Goal: Check status: Check status

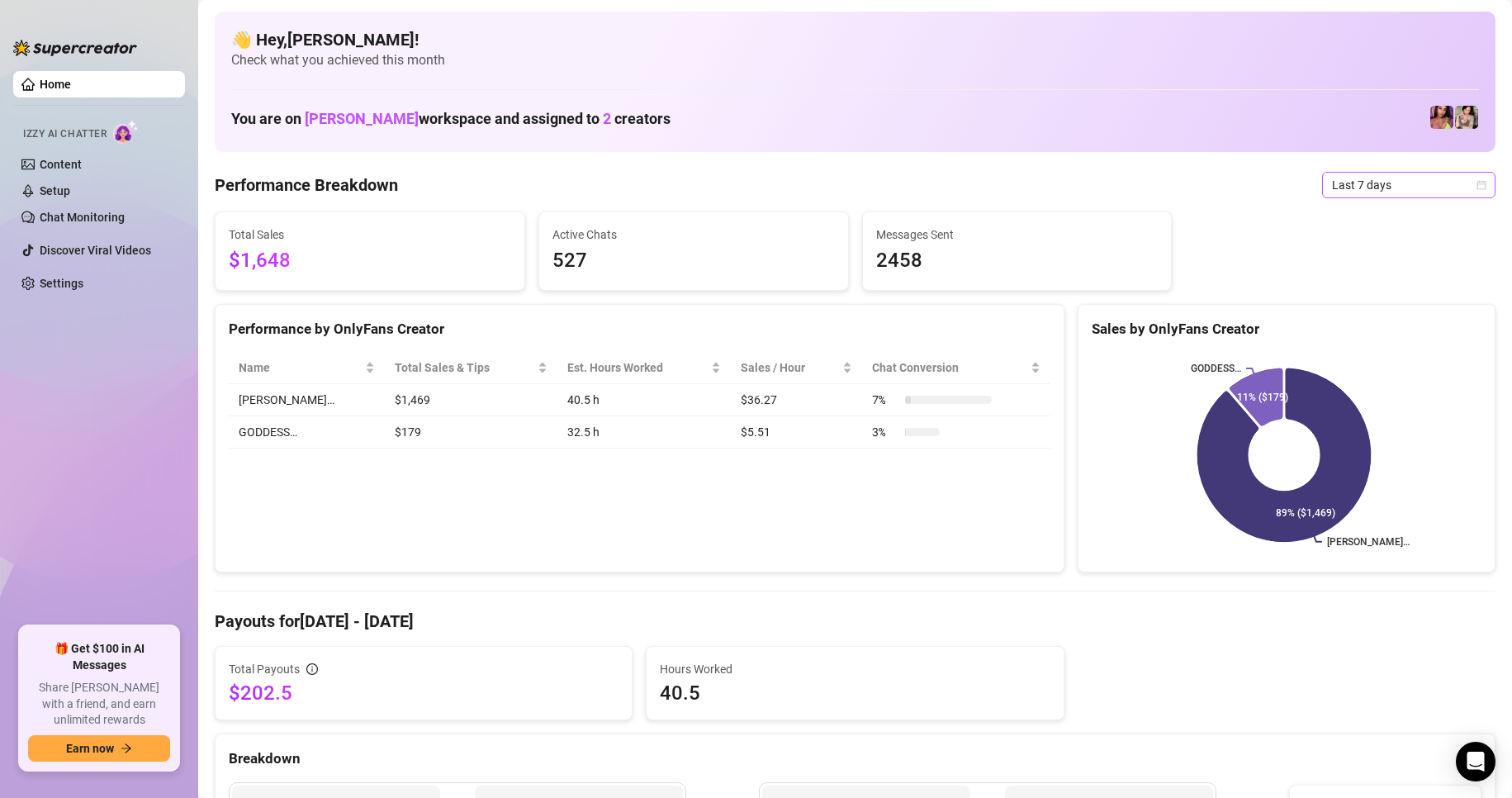
click at [1476, 183] on icon "calendar" at bounding box center [1481, 185] width 10 height 10
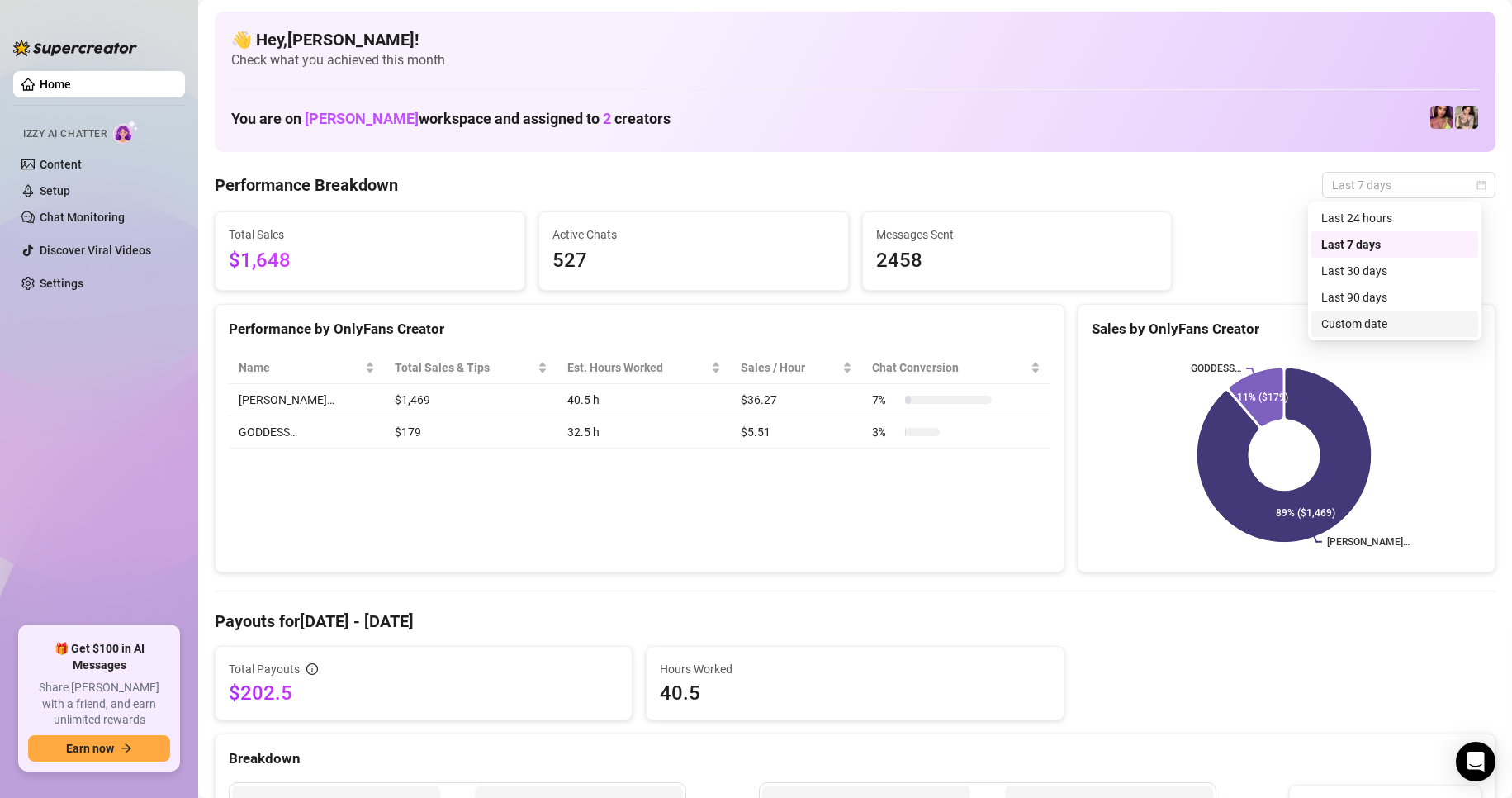
click at [1384, 329] on div "Custom date" at bounding box center [1394, 323] width 147 height 18
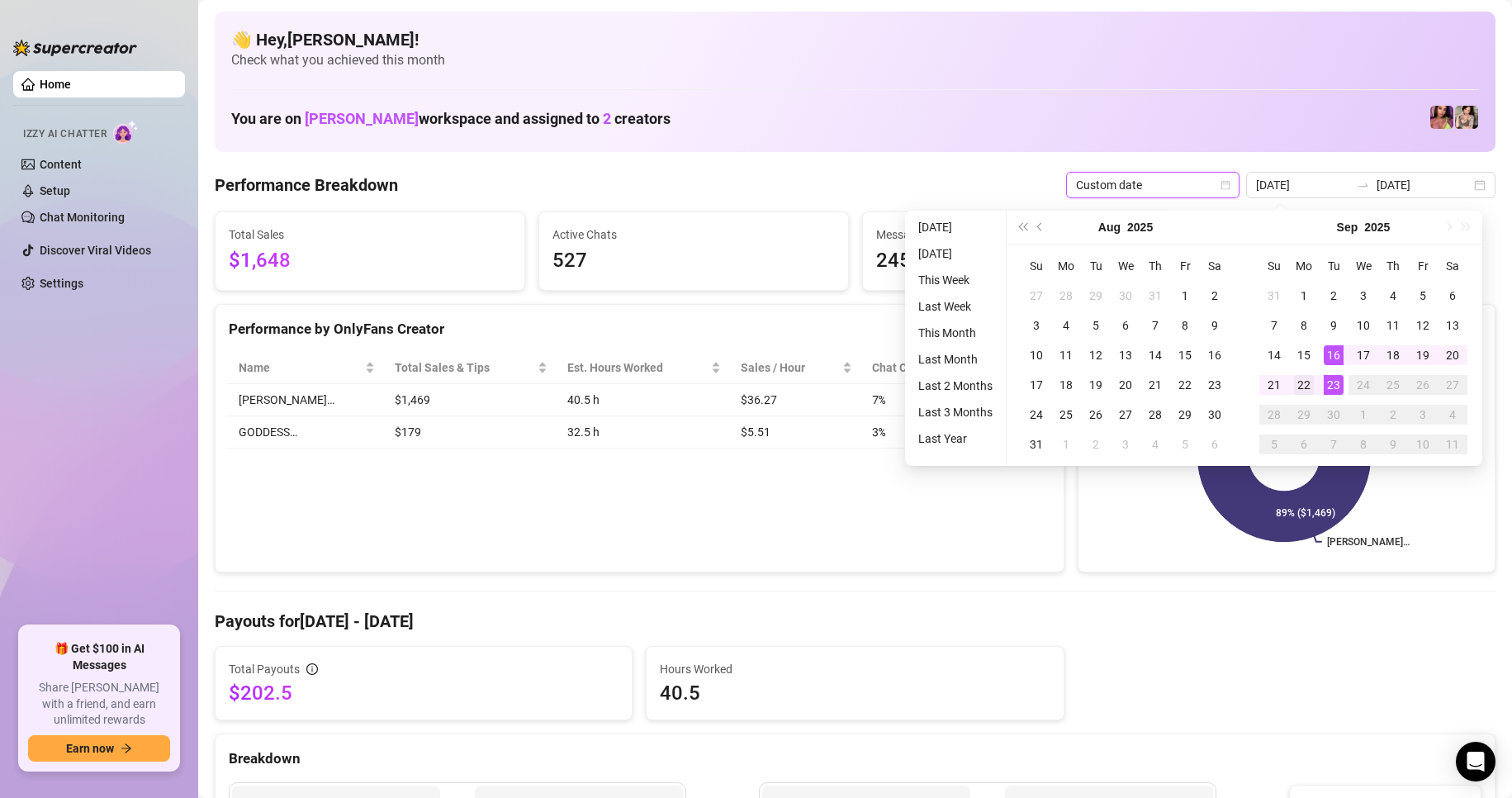
type input "[DATE]"
click at [1312, 387] on div "22" at bounding box center [1303, 384] width 20 height 20
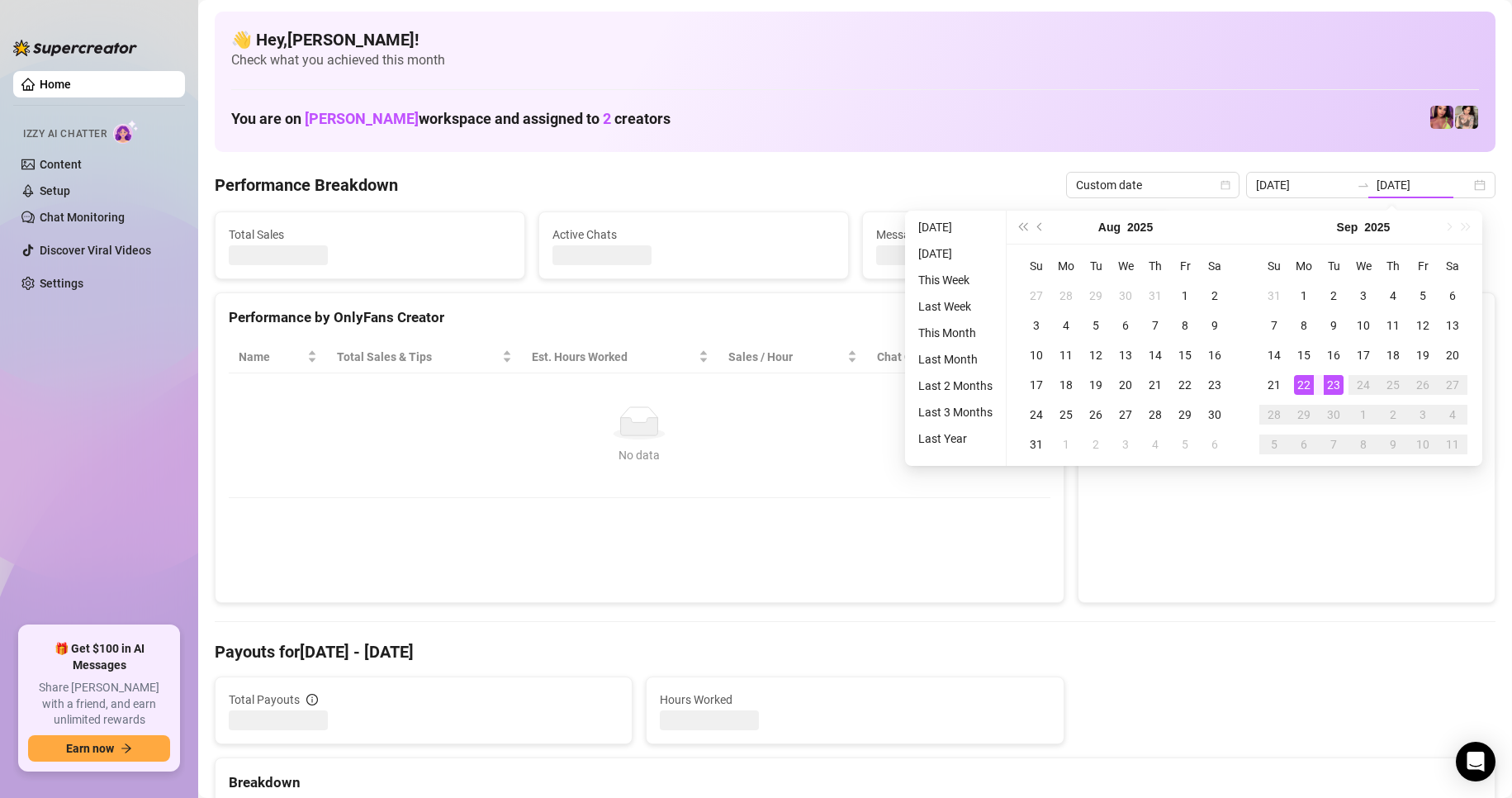
type input "[DATE]"
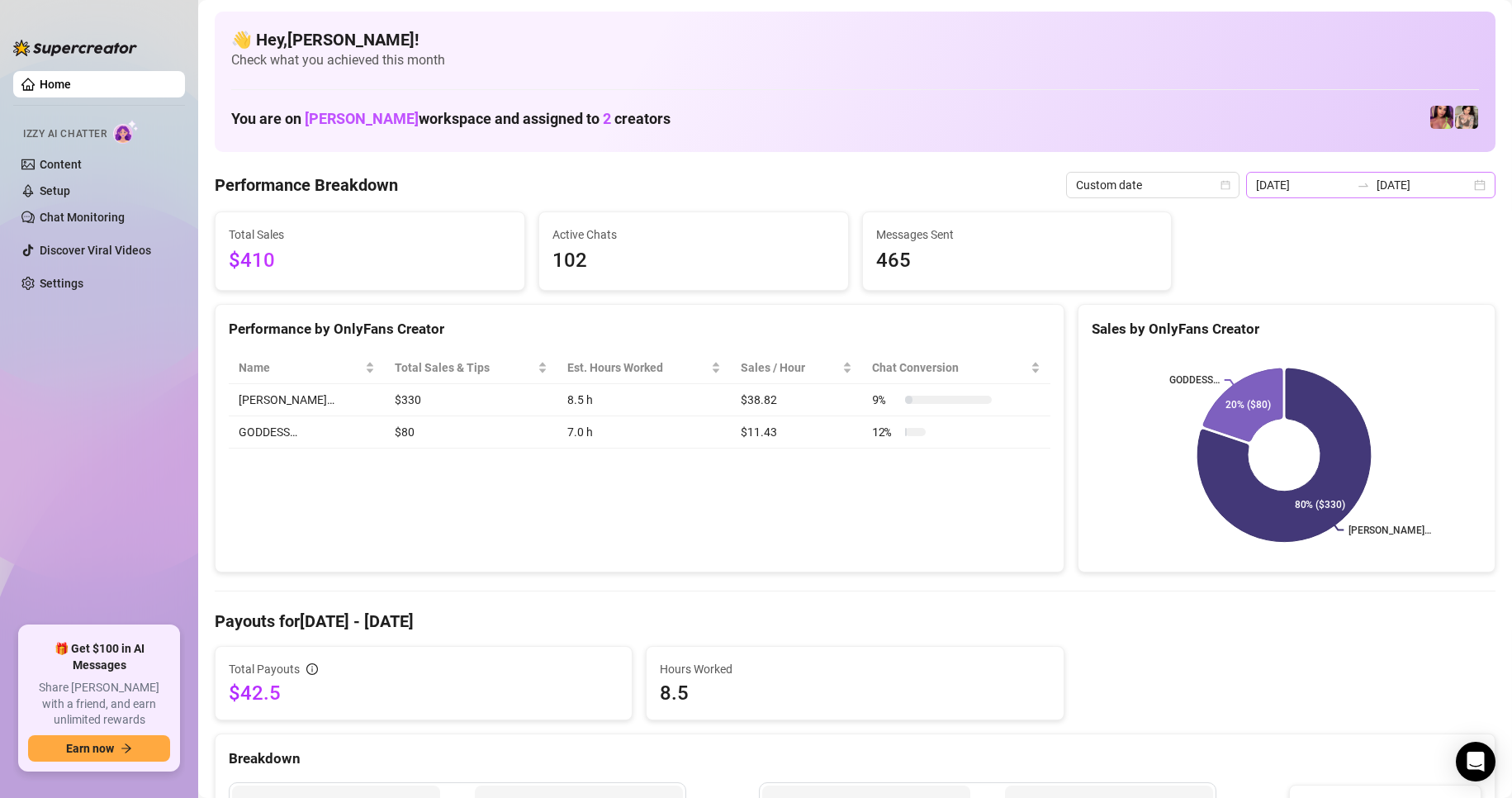
click at [1460, 182] on div "[DATE] [DATE]" at bounding box center [1371, 185] width 249 height 26
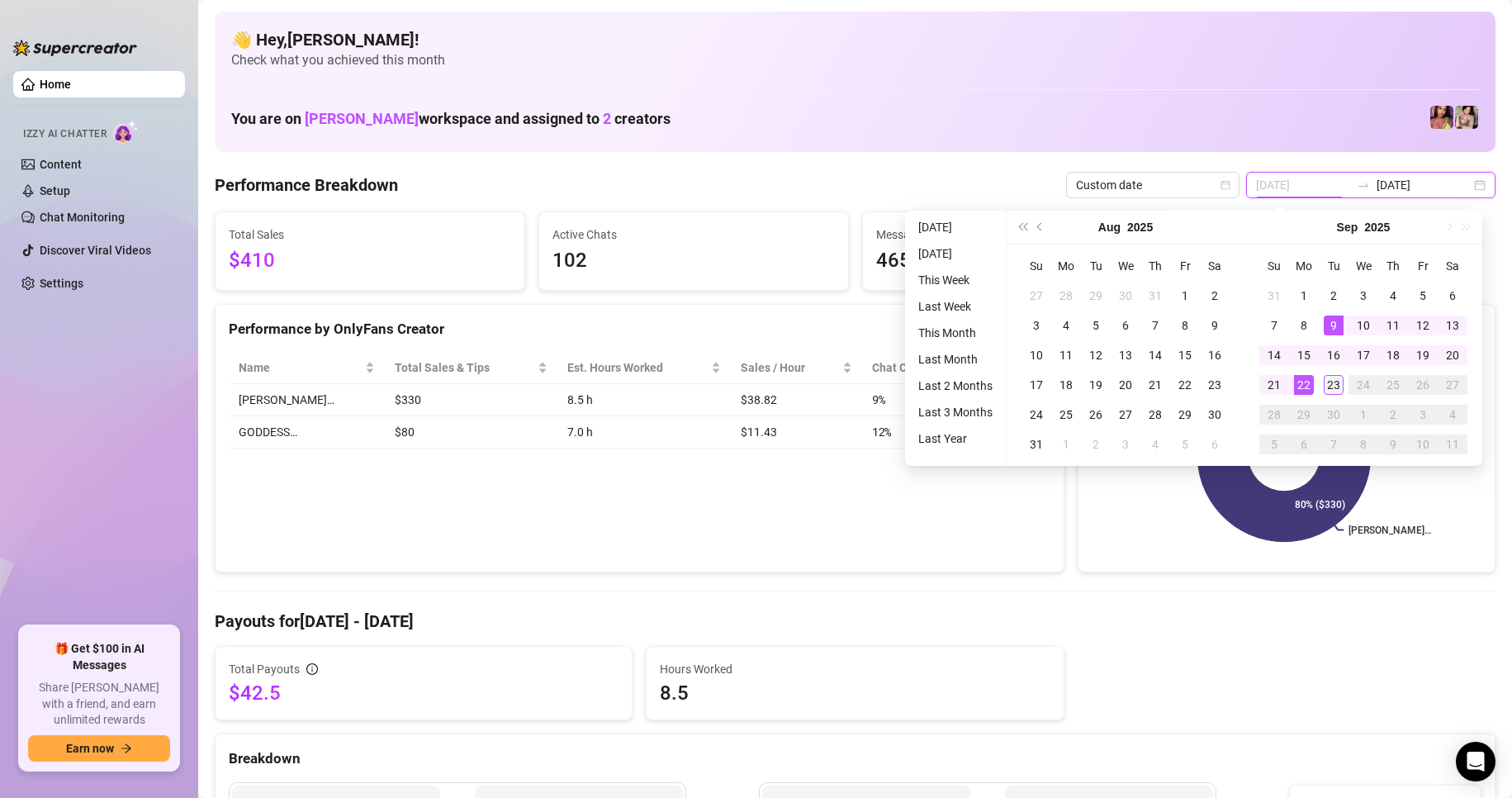
type input "[DATE]"
click at [1331, 375] on div "23" at bounding box center [1333, 384] width 20 height 20
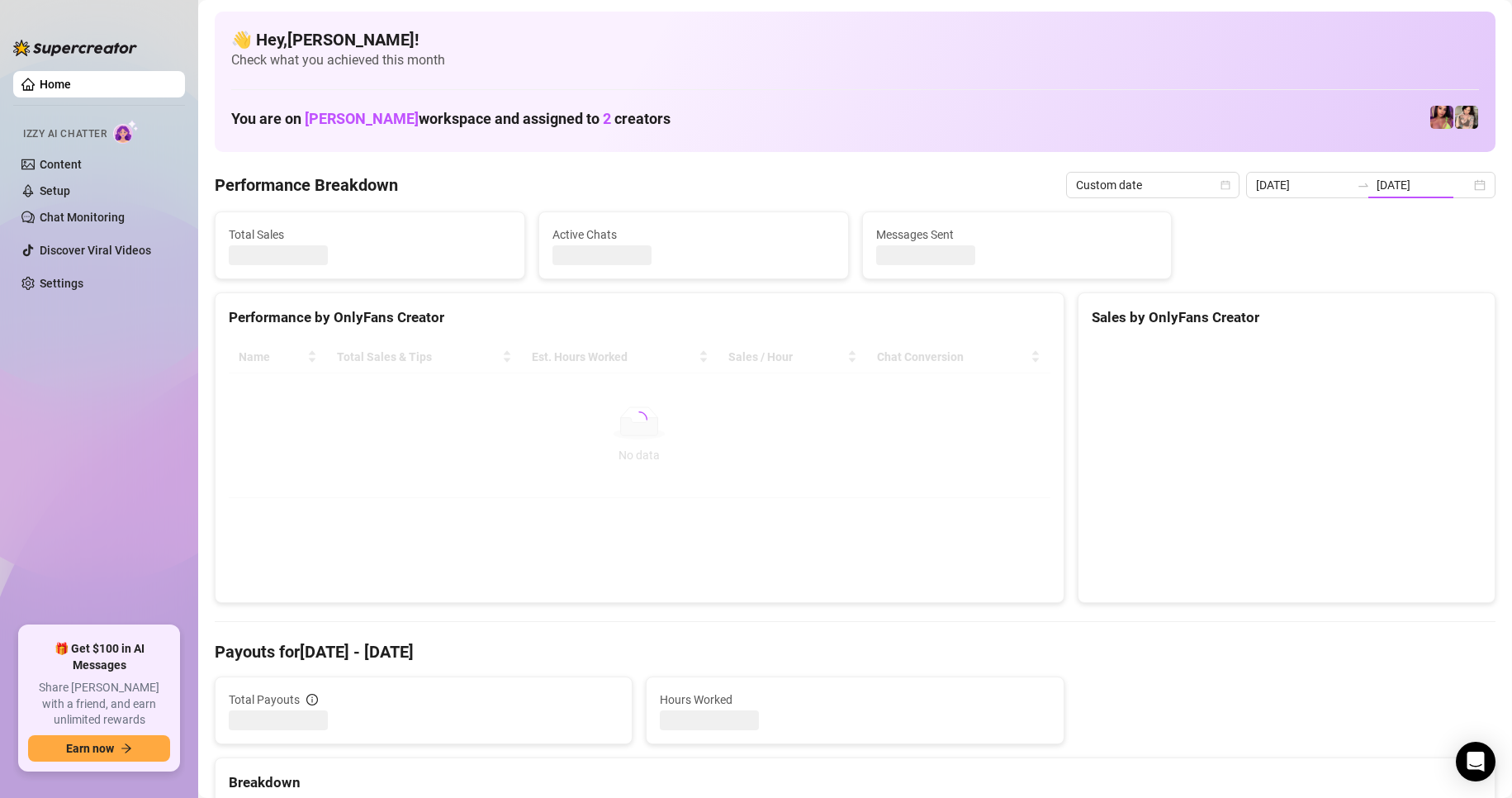
type input "[DATE]"
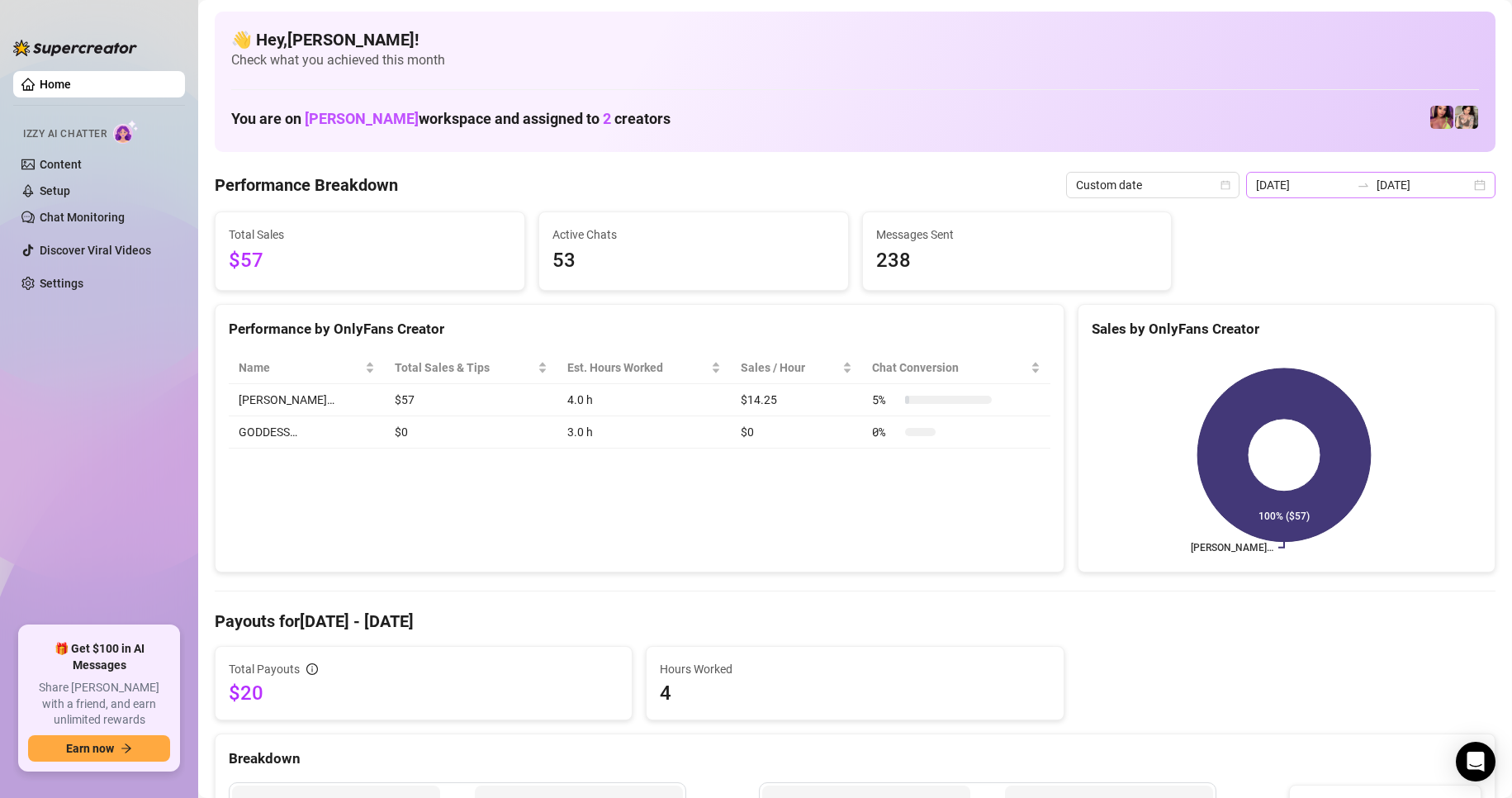
click at [1466, 186] on div "[DATE] [DATE]" at bounding box center [1371, 185] width 249 height 26
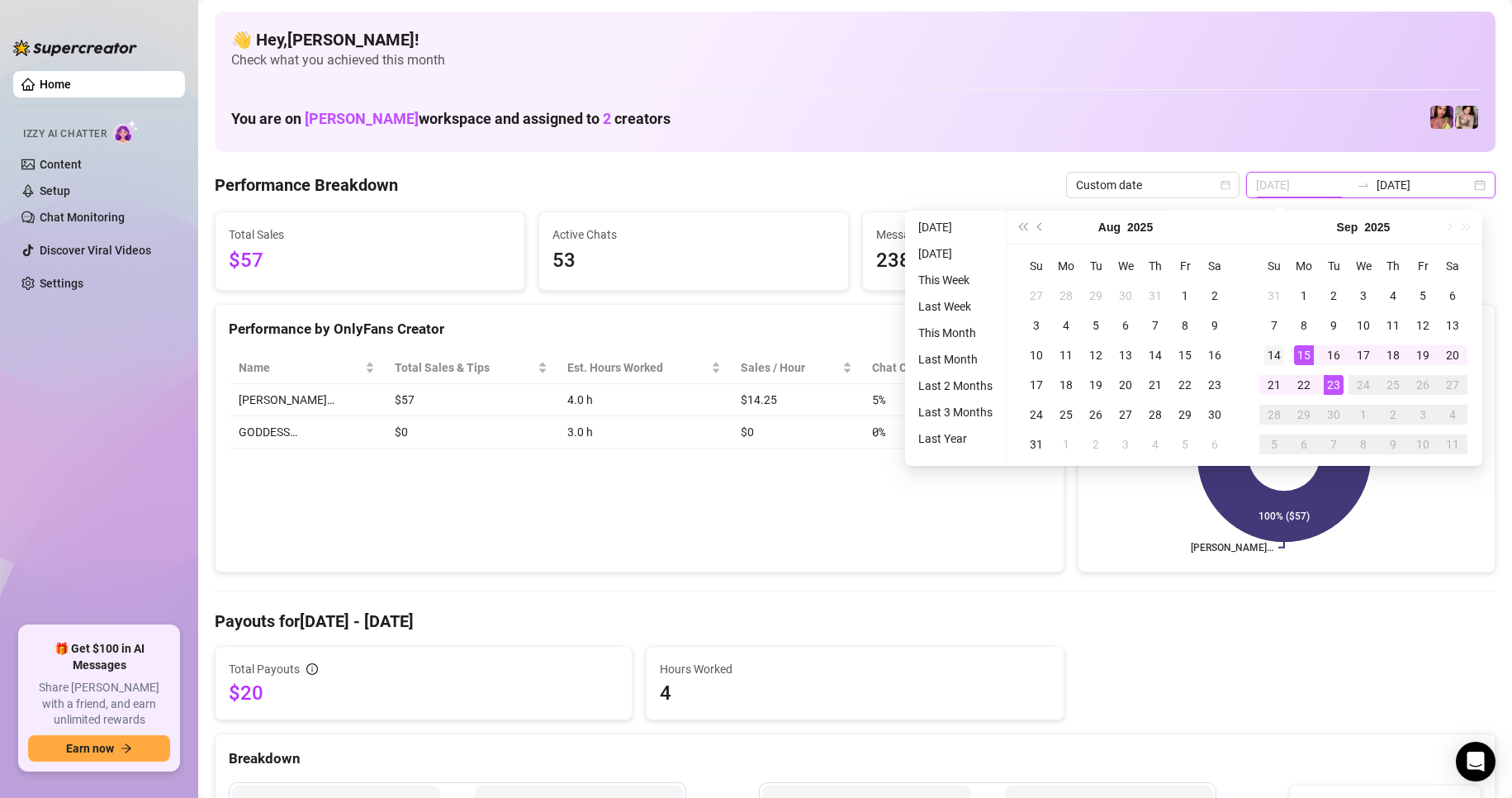
type input "[DATE]"
click at [1280, 354] on div "14" at bounding box center [1274, 354] width 20 height 20
type input "[DATE]"
click at [1343, 393] on td "23" at bounding box center [1333, 384] width 30 height 30
type input "[DATE]"
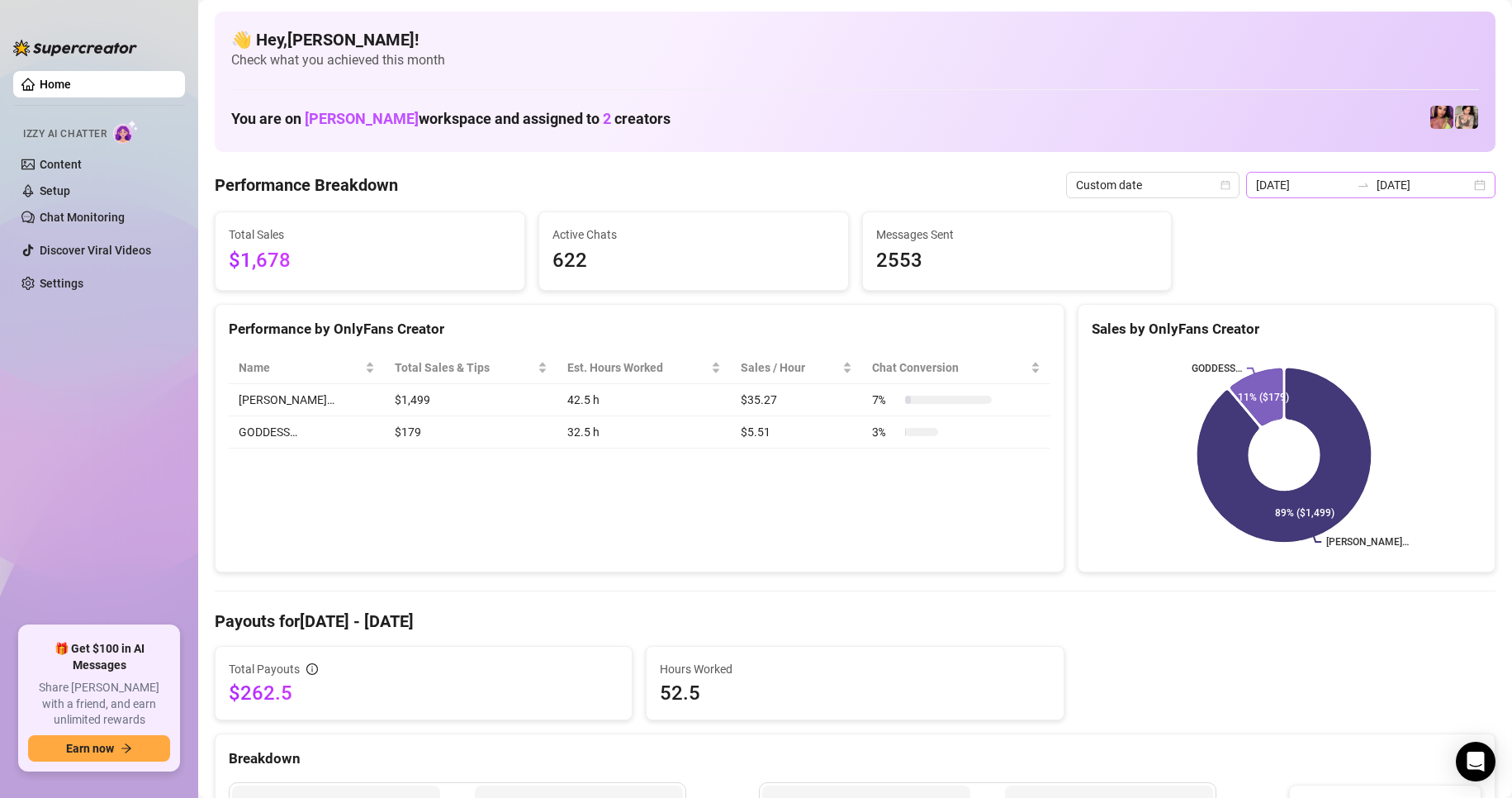
click at [1465, 184] on div "[DATE] [DATE]" at bounding box center [1371, 185] width 249 height 26
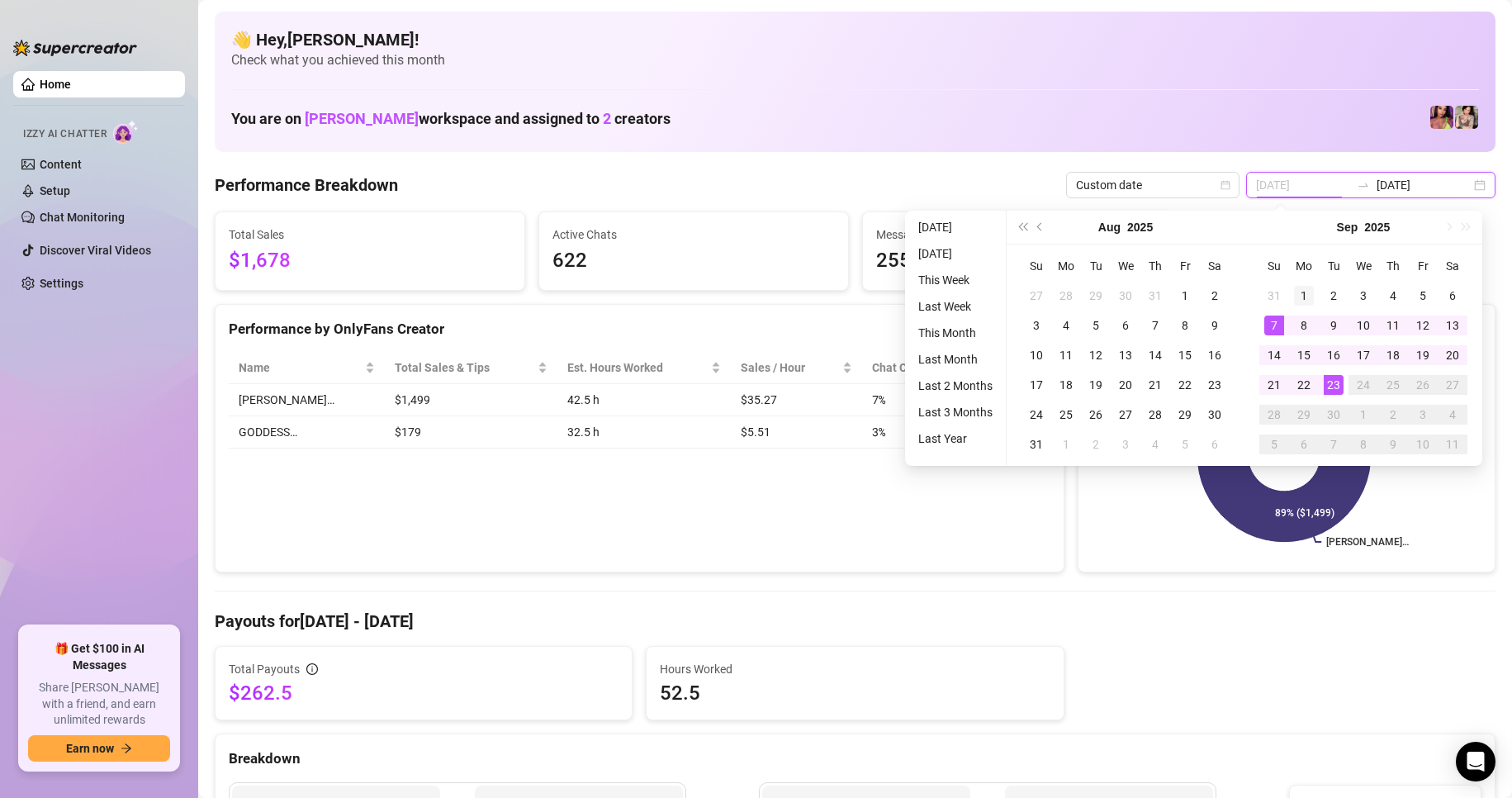
type input "[DATE]"
click at [1297, 294] on div "1" at bounding box center [1303, 295] width 20 height 20
type input "[DATE]"
click at [1332, 377] on div "23" at bounding box center [1333, 384] width 20 height 20
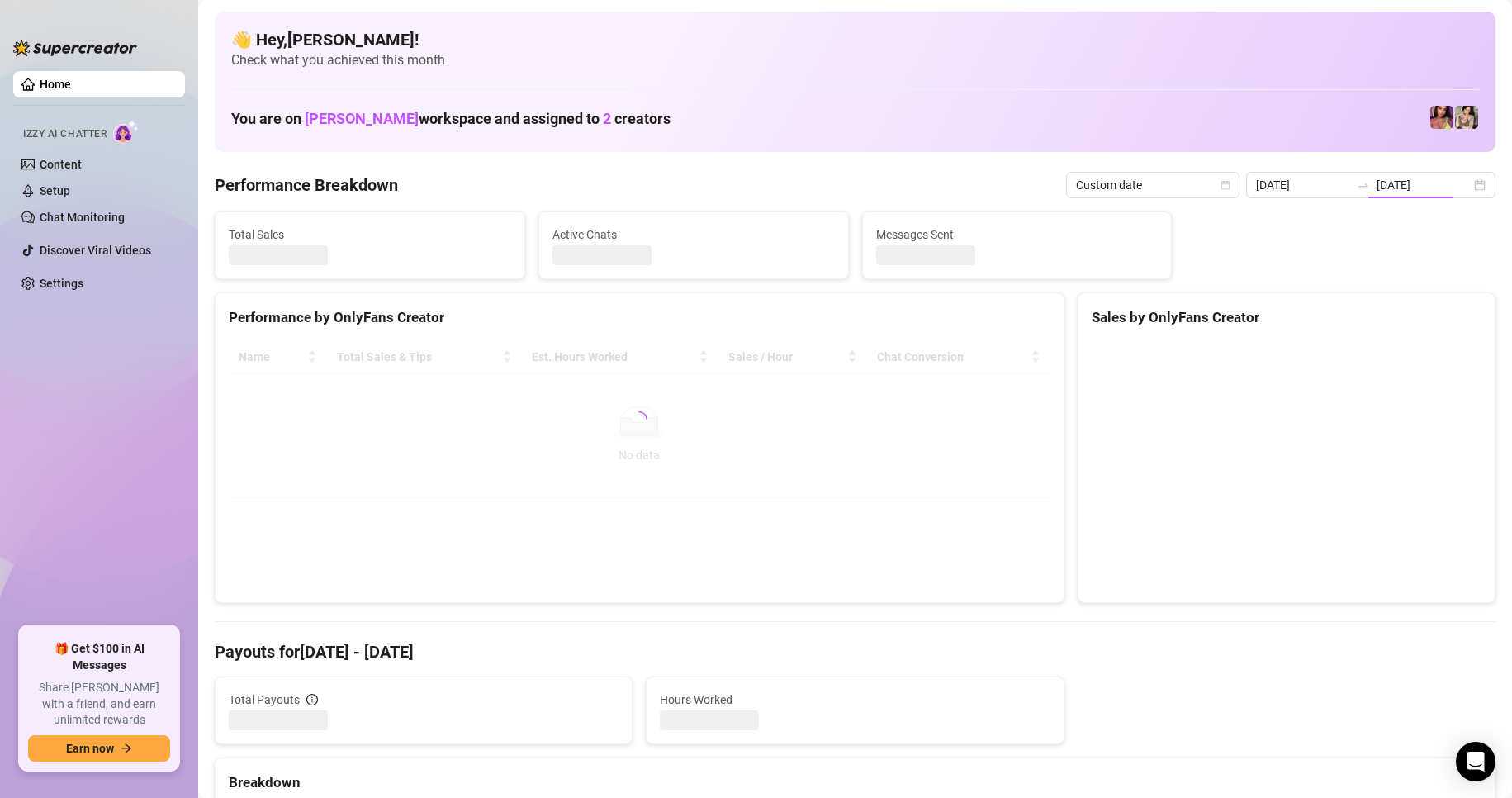
type input "[DATE]"
